Goal: Task Accomplishment & Management: Manage account settings

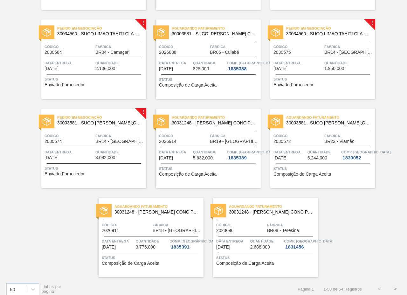
scroll to position [1290, 0]
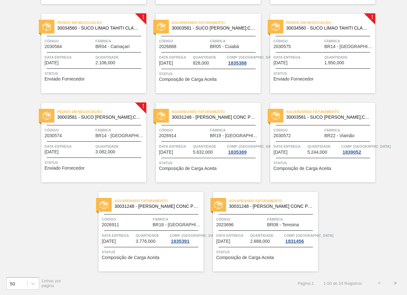
click at [103, 58] on span "Quantidade" at bounding box center [119, 57] width 49 height 6
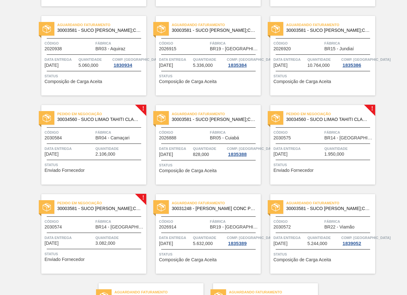
scroll to position [1290, 0]
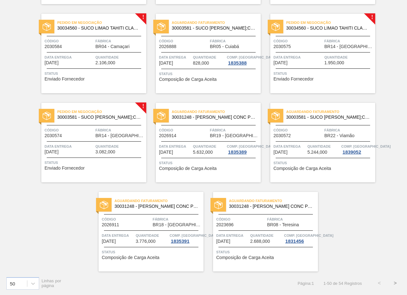
click at [393, 284] on button ">" at bounding box center [396, 283] width 16 height 16
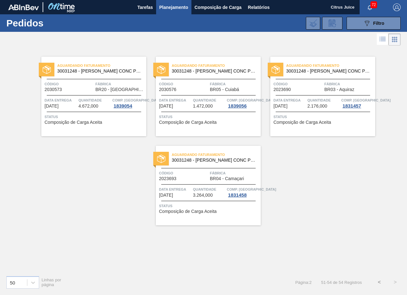
scroll to position [0, 0]
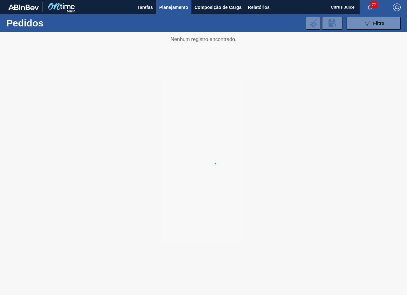
click at [164, 10] on span "Planejamento" at bounding box center [173, 8] width 29 height 8
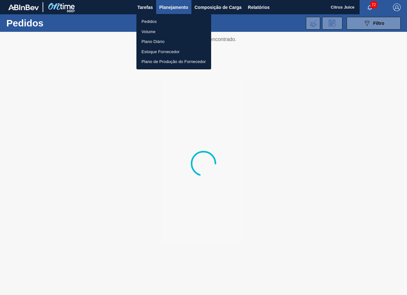
click at [165, 23] on li "Pedidos" at bounding box center [174, 22] width 75 height 10
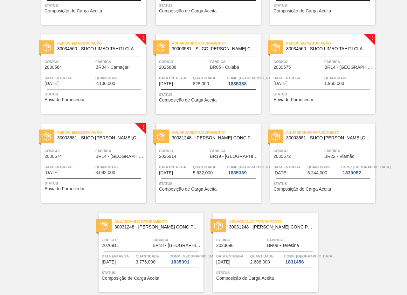
scroll to position [1258, 0]
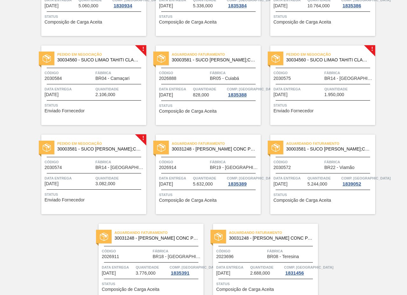
click at [104, 146] on span "Pedido em Negociação" at bounding box center [101, 143] width 89 height 6
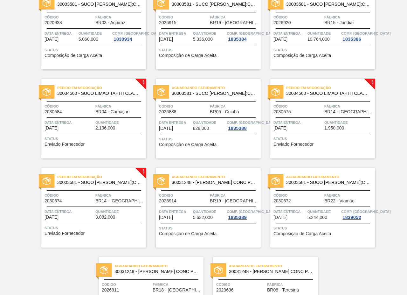
scroll to position [1290, 0]
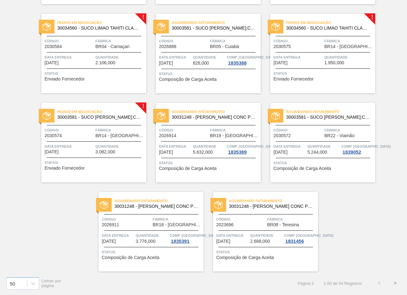
click at [396, 284] on button ">" at bounding box center [396, 283] width 16 height 16
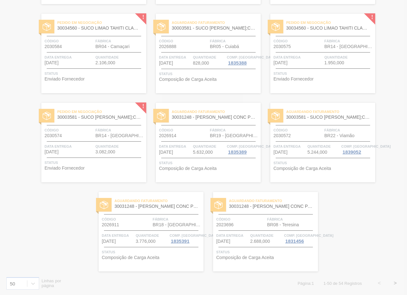
scroll to position [0, 0]
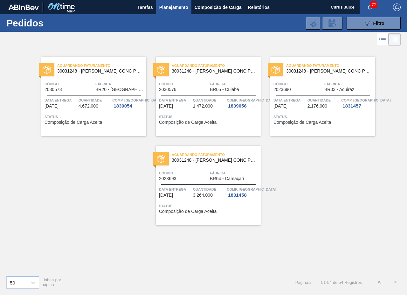
click at [381, 284] on button "<" at bounding box center [380, 282] width 16 height 16
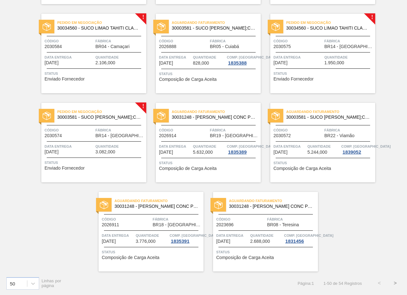
scroll to position [1258, 0]
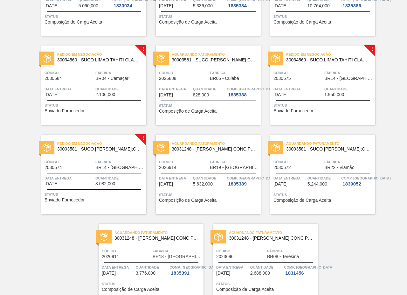
click at [115, 144] on span "Pedido em Negociação" at bounding box center [101, 143] width 89 height 6
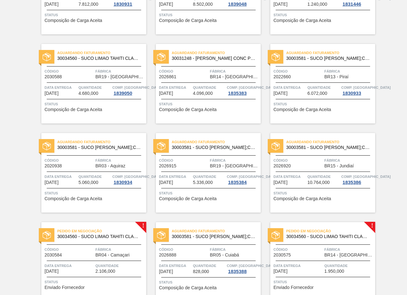
scroll to position [1241, 0]
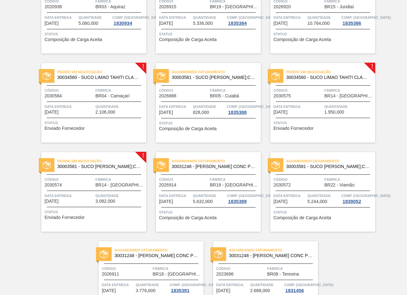
click at [113, 181] on span "Fábrica" at bounding box center [119, 179] width 49 height 6
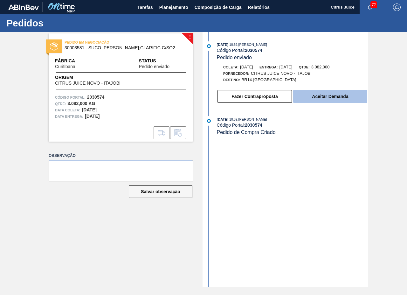
click at [324, 99] on button "Aceitar Demanda" at bounding box center [330, 96] width 74 height 13
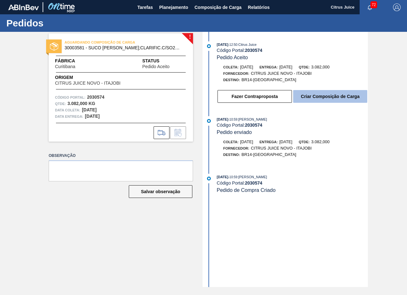
click at [322, 97] on button "Criar Composição de Carga" at bounding box center [330, 96] width 74 height 13
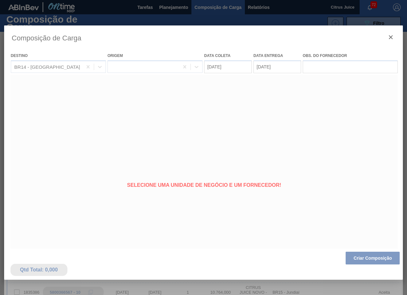
type coleta "[DATE]"
type entrega "[DATE]"
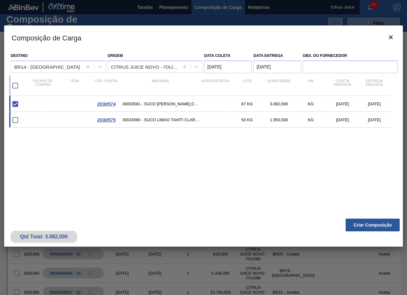
click at [37, 118] on div "2030575 30034560 - SUCO LIMAO TAHITI CLAR 39KG 50 KG 1.950,000 KG 02/10/2025 03…" at bounding box center [199, 120] width 381 height 16
checkbox input "true"
click at [358, 224] on button "Criar Composição" at bounding box center [373, 225] width 54 height 13
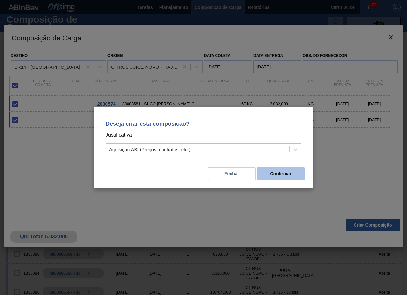
click at [279, 171] on button "Confirmar" at bounding box center [281, 173] width 48 height 13
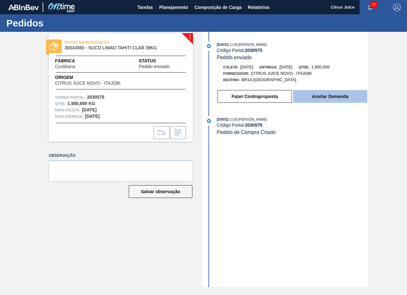
click at [325, 97] on button "Aceitar Demanda" at bounding box center [330, 96] width 74 height 13
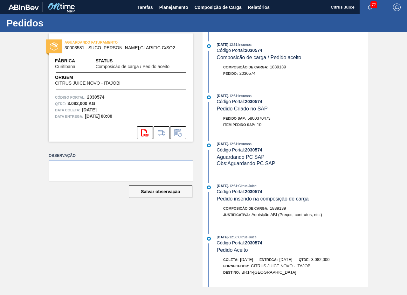
click at [264, 119] on span "5800370473" at bounding box center [259, 118] width 23 height 5
copy span "5800370473"
click at [164, 5] on span "Planejamento" at bounding box center [173, 8] width 29 height 8
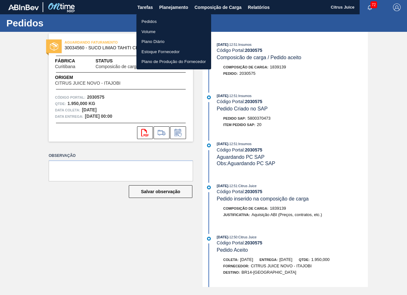
click at [167, 21] on li "Pedidos" at bounding box center [174, 22] width 75 height 10
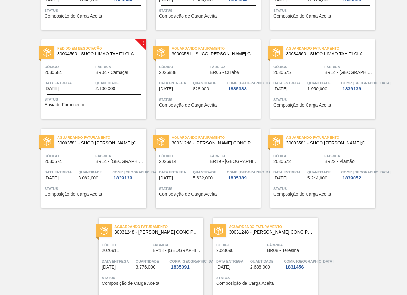
scroll to position [1290, 0]
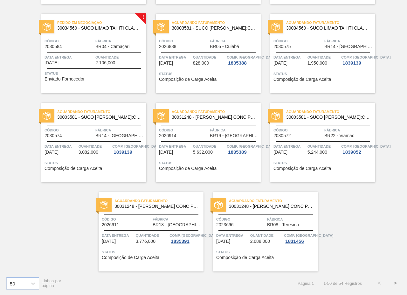
click at [394, 280] on button ">" at bounding box center [396, 283] width 16 height 16
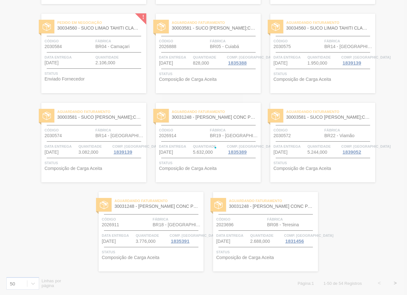
scroll to position [0, 0]
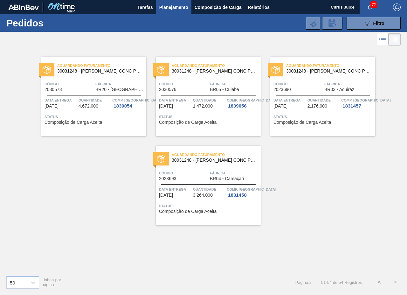
click at [382, 282] on button "<" at bounding box center [380, 282] width 16 height 16
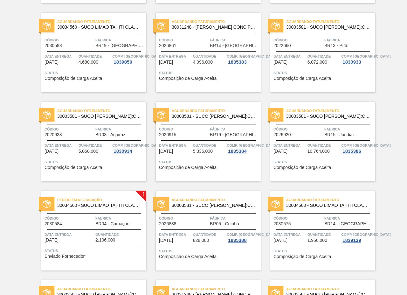
scroll to position [1241, 0]
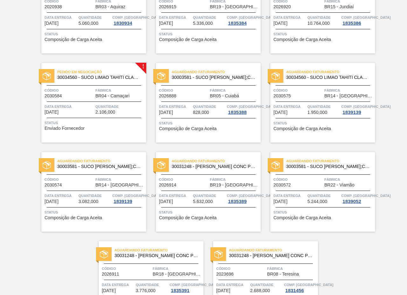
click at [94, 102] on div "Pedido em Negociação 30034560 - SUCO LIMAO TAHITI CLAR 39KG Código 2030584 Fábr…" at bounding box center [93, 103] width 105 height 80
